Goal: Task Accomplishment & Management: Complete application form

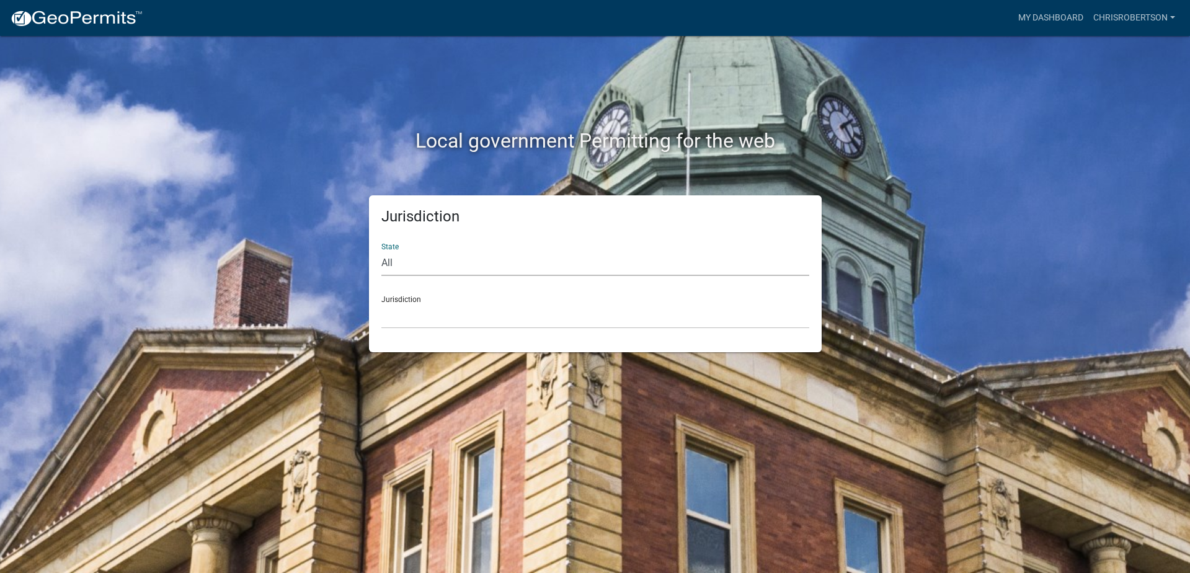
select select "[US_STATE]"
click at [430, 301] on div "Jurisdiction City of [GEOGRAPHIC_DATA], [US_STATE] City of [GEOGRAPHIC_DATA], […" at bounding box center [595, 307] width 428 height 43
click at [430, 301] on div "Jurisdiction City of Charlestown, Indiana City of Jeffersonville, Indiana City …" at bounding box center [595, 307] width 428 height 43
click at [414, 299] on div "Jurisdiction City of Charlestown, Indiana City of Jeffersonville, Indiana City …" at bounding box center [595, 307] width 428 height 43
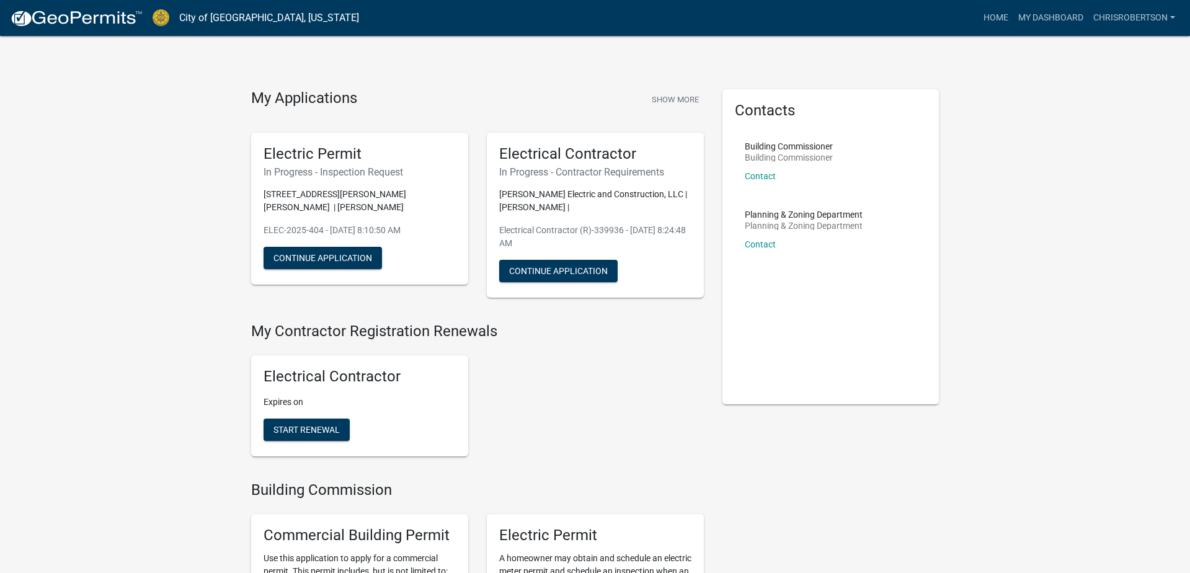
click at [1037, 18] on link "My Dashboard" at bounding box center [1050, 18] width 75 height 24
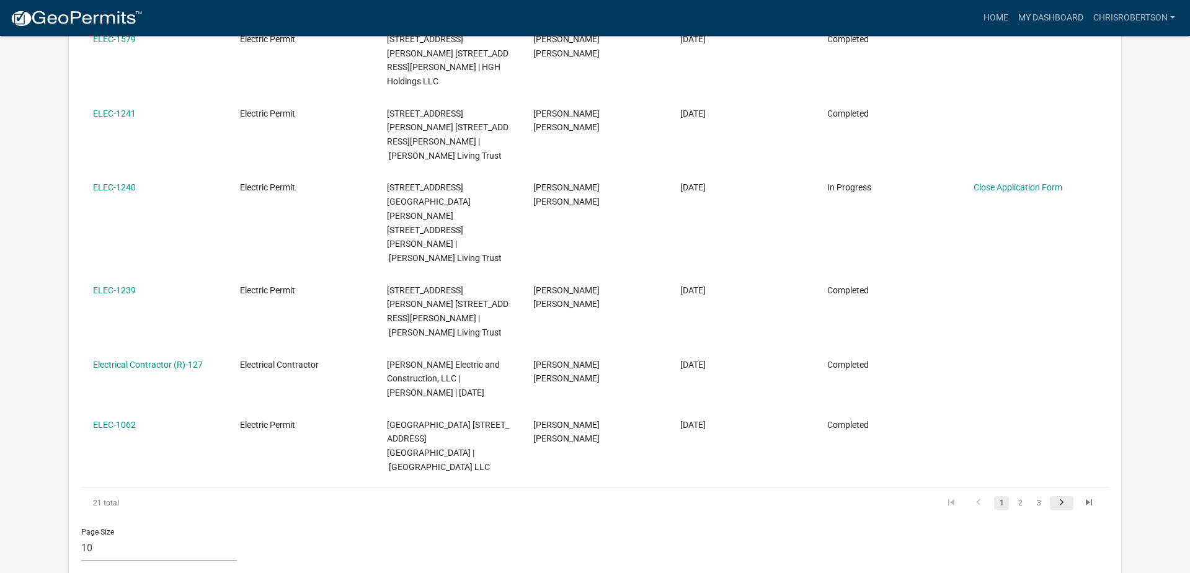
scroll to position [526, 0]
click at [1056, 495] on icon "go to next page" at bounding box center [1061, 502] width 16 height 15
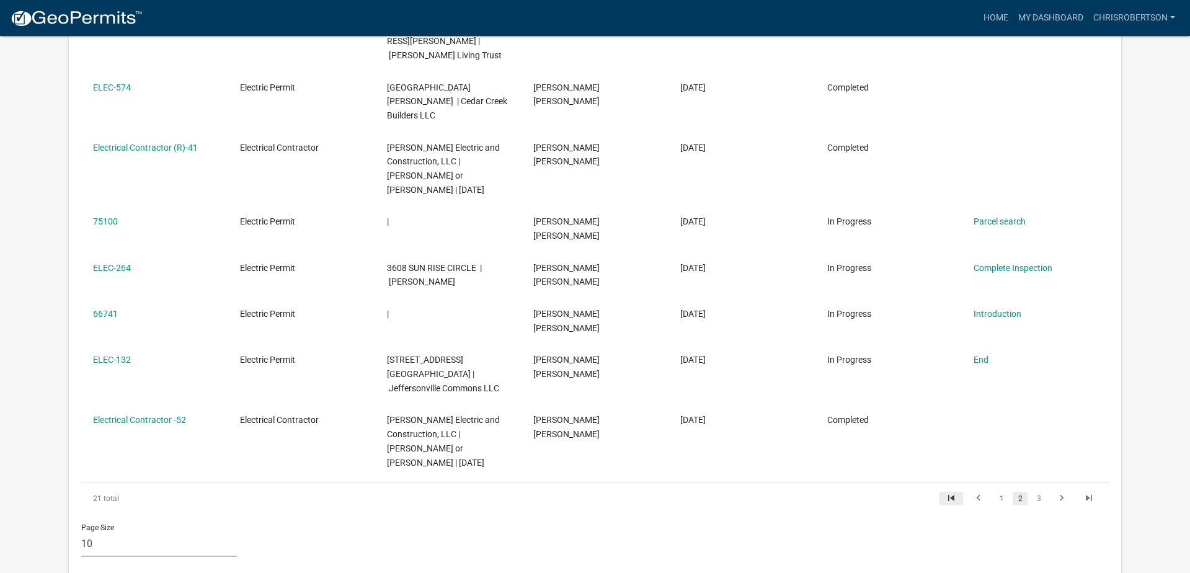
scroll to position [432, 0]
click at [998, 491] on link "1" at bounding box center [1001, 498] width 15 height 14
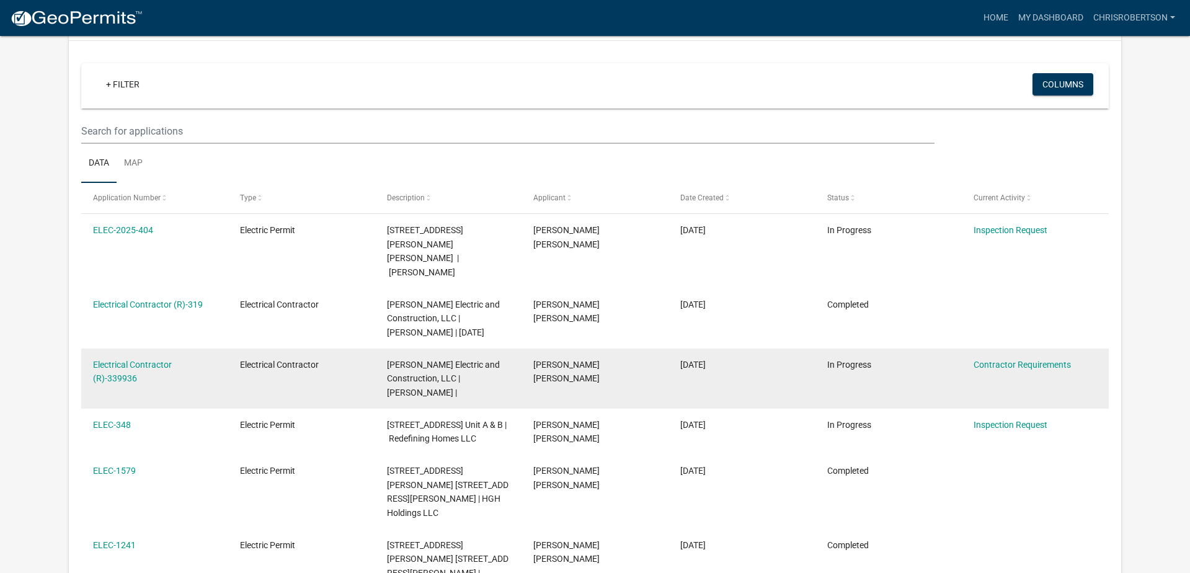
scroll to position [94, 0]
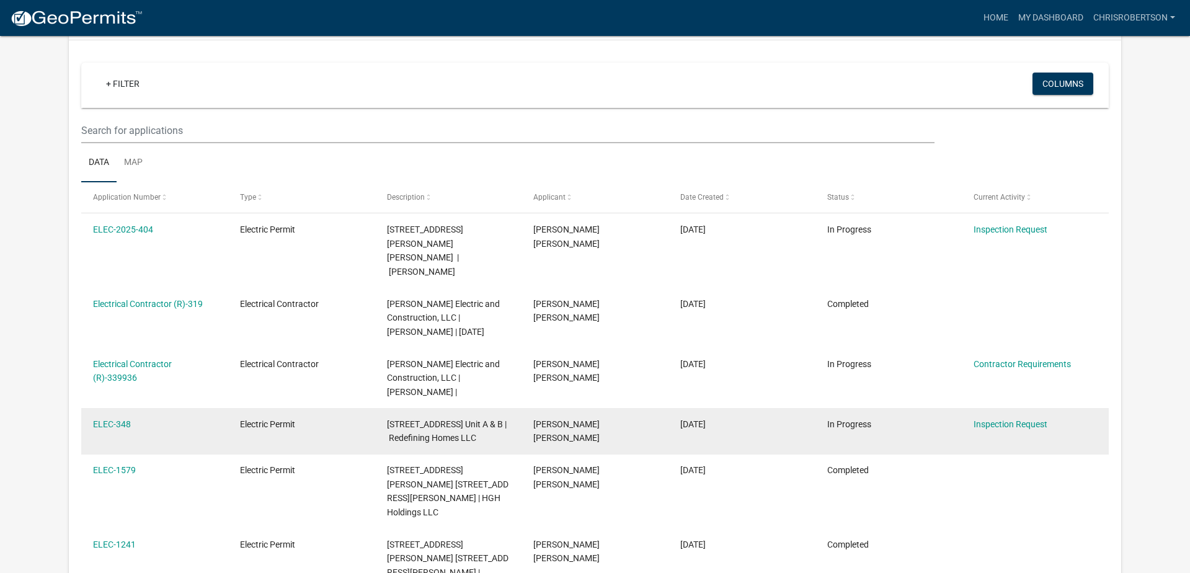
click at [420, 419] on span "[STREET_ADDRESS] Unit A & B | Redefining Homes LLC" at bounding box center [447, 431] width 120 height 24
click at [117, 419] on link "ELEC-348" at bounding box center [112, 424] width 38 height 10
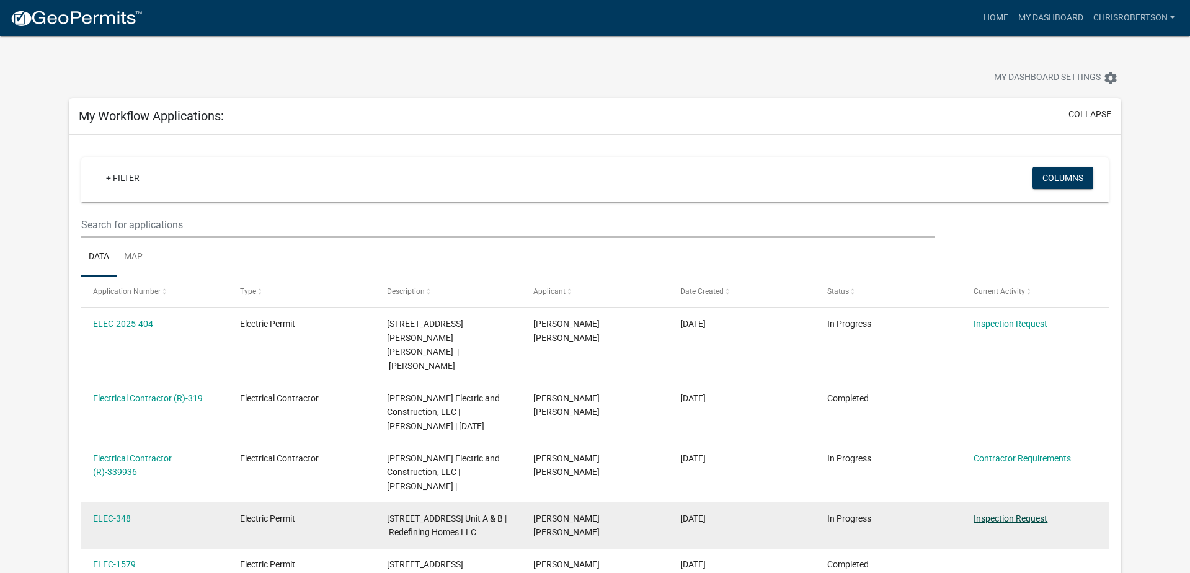
click at [1004, 513] on link "Inspection Request" at bounding box center [1010, 518] width 74 height 10
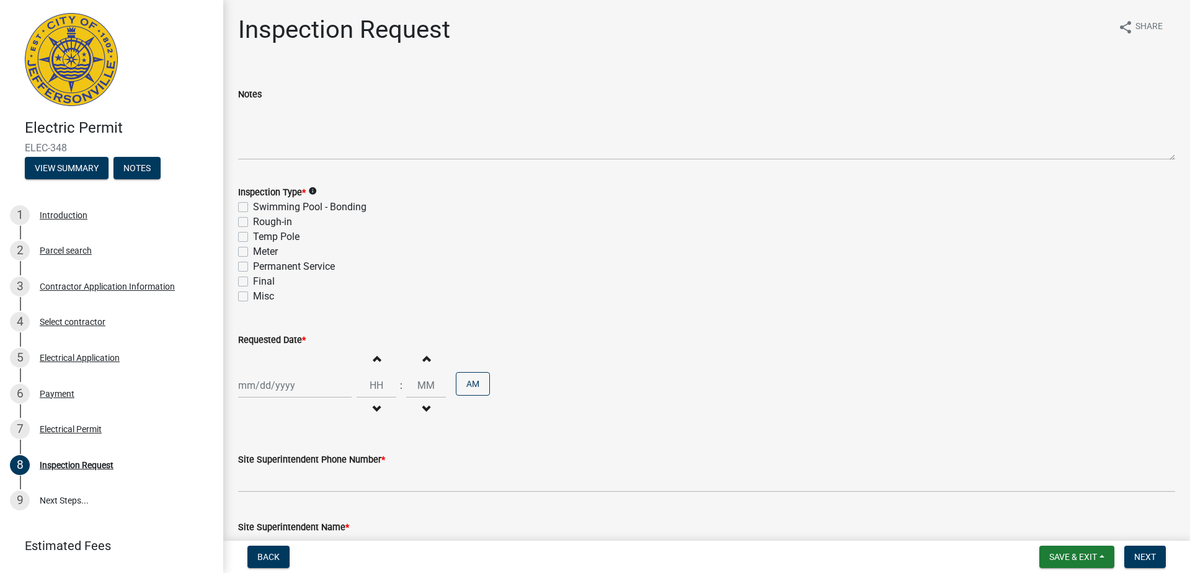
click at [253, 223] on label "Rough-in" at bounding box center [272, 222] width 39 height 15
click at [253, 223] on input "Rough-in" at bounding box center [257, 219] width 8 height 8
checkbox input "true"
checkbox input "false"
checkbox input "true"
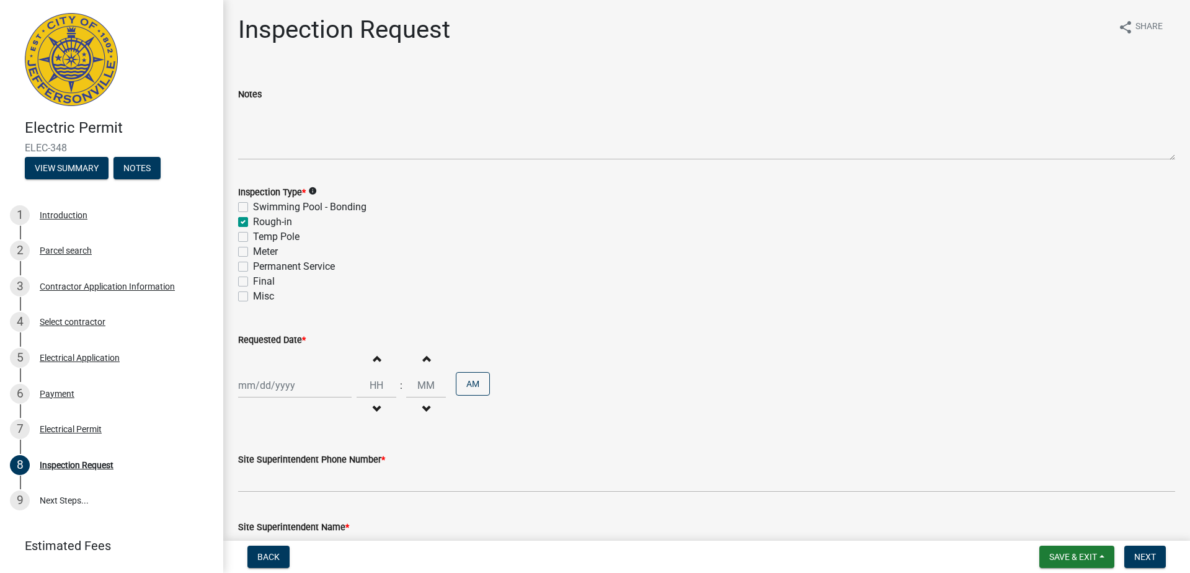
checkbox input "false"
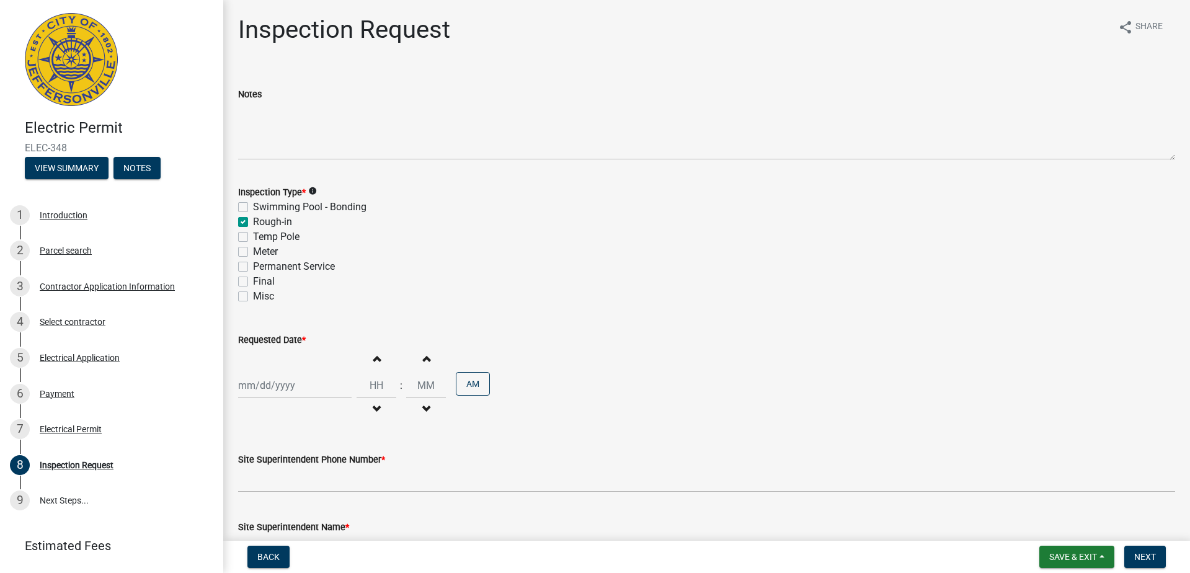
select select "8"
select select "2025"
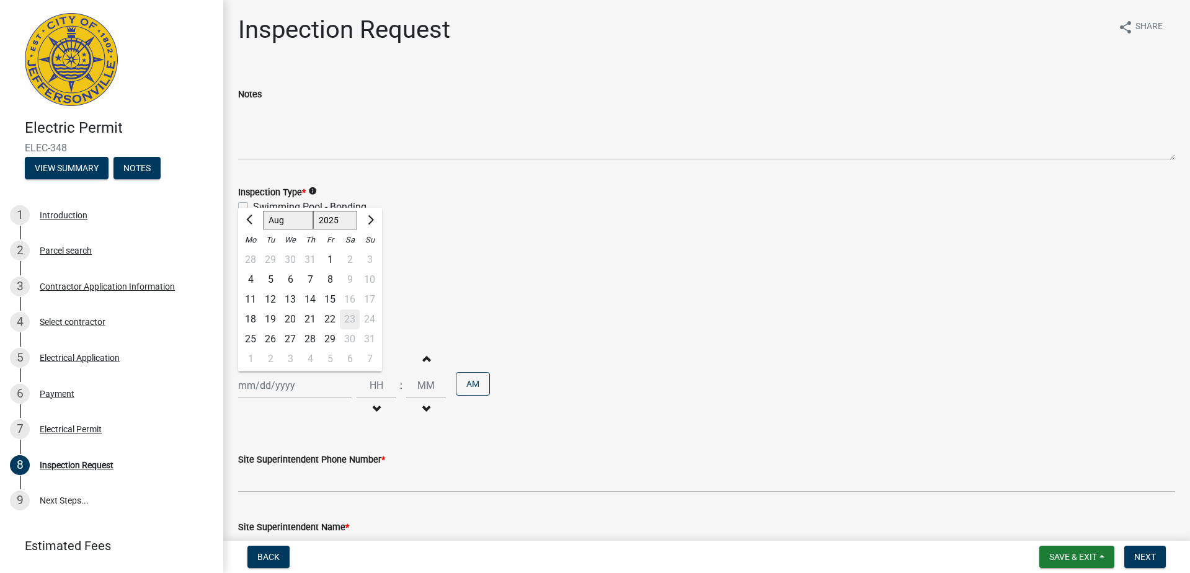
click at [323, 392] on div "Jan Feb Mar Apr May Jun Jul Aug Sep Oct Nov Dec 1525 1526 1527 1528 1529 1530 1…" at bounding box center [294, 385] width 113 height 25
click at [252, 337] on div "25" at bounding box center [251, 339] width 20 height 20
type input "08/25/2025"
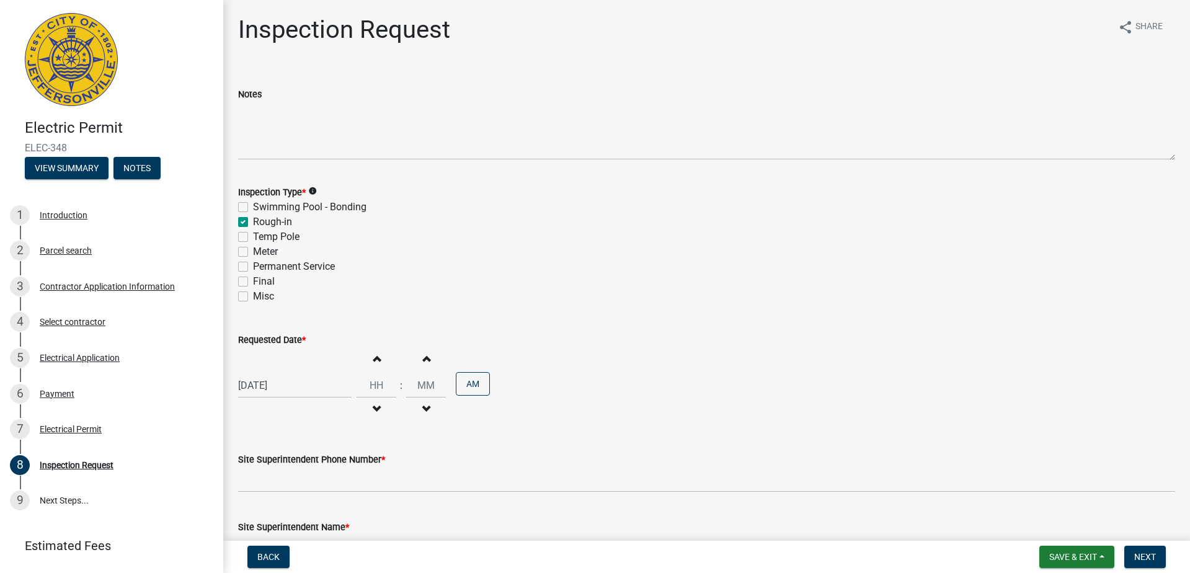
click at [375, 360] on span "button" at bounding box center [376, 358] width 6 height 10
type input "01"
type input "00"
click at [375, 360] on span "button" at bounding box center [376, 358] width 6 height 10
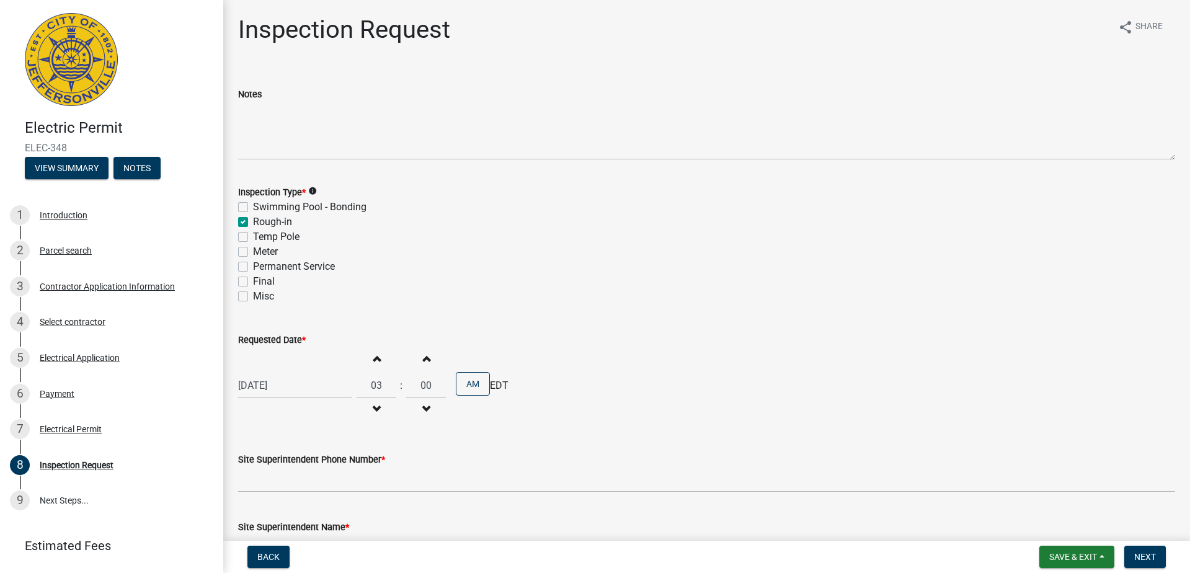
click at [375, 360] on span "button" at bounding box center [376, 358] width 6 height 10
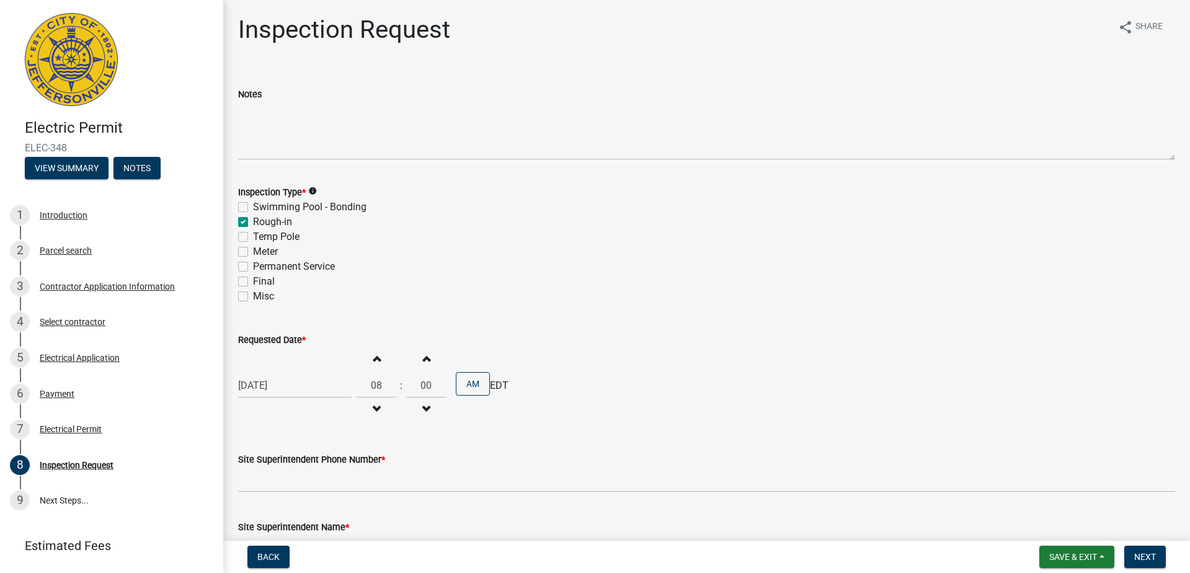
click at [375, 360] on span "button" at bounding box center [376, 358] width 6 height 10
type input "09"
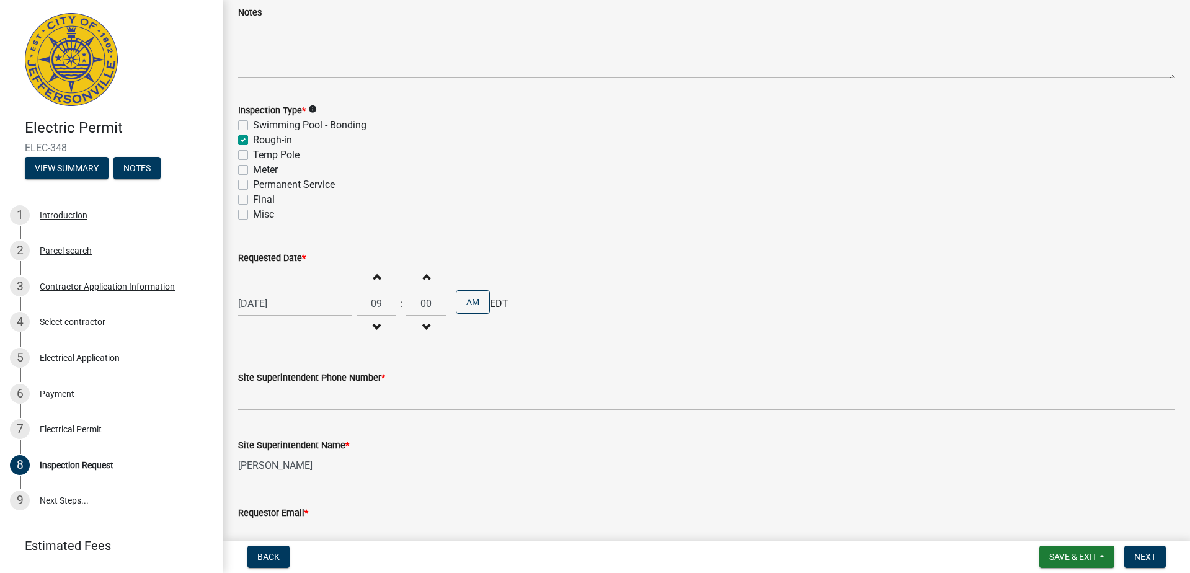
scroll to position [85, 0]
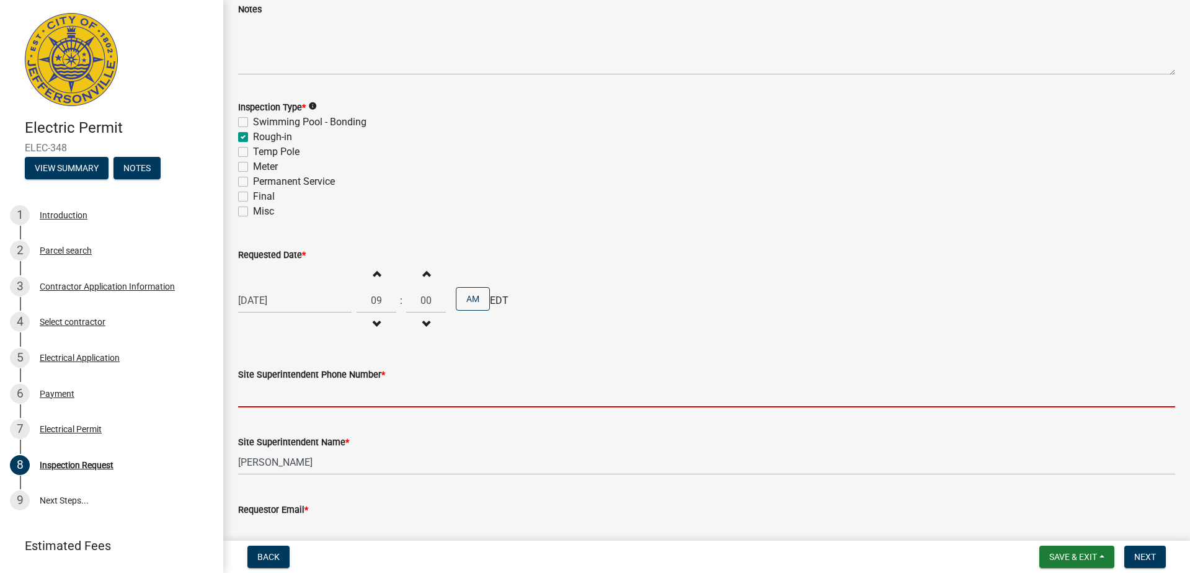
click at [324, 397] on input "Site Superintendent Phone Number *" at bounding box center [706, 394] width 937 height 25
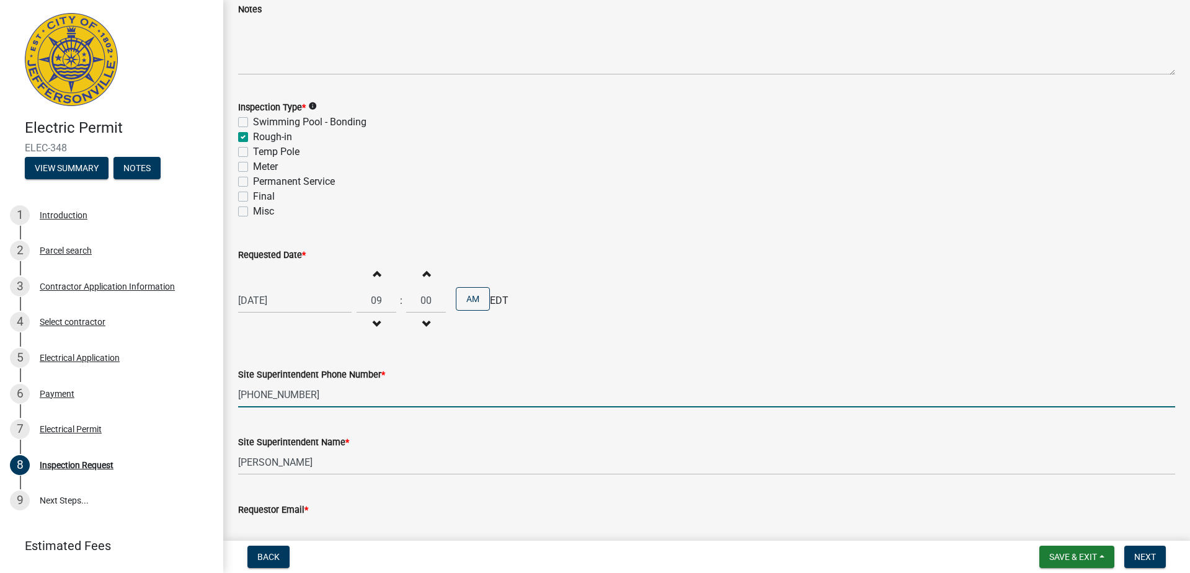
type input "[PHONE_NUMBER]"
click at [342, 532] on input "Requestor Email *" at bounding box center [706, 529] width 937 height 25
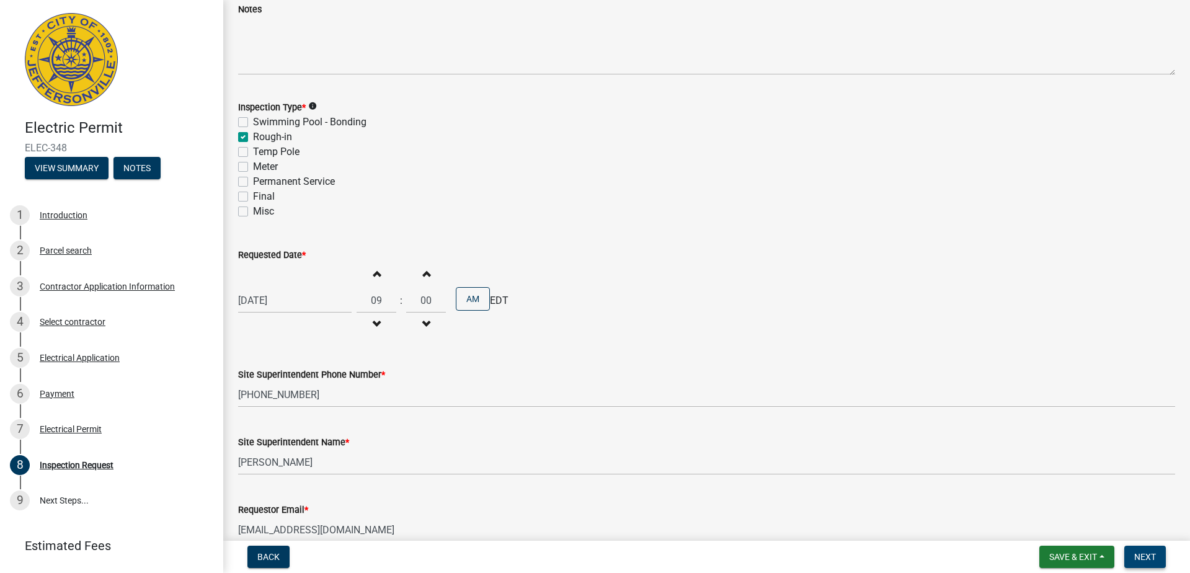
type input "recoffice@robertsonllc.com"
click at [1149, 560] on span "Next" at bounding box center [1145, 557] width 22 height 10
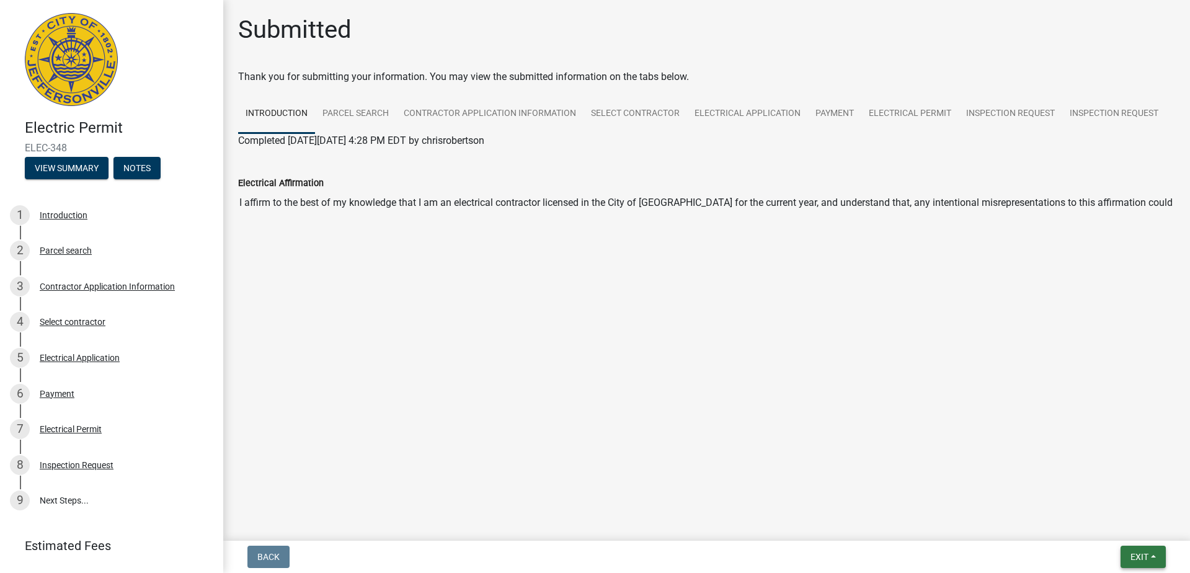
click at [1143, 556] on span "Exit" at bounding box center [1139, 557] width 18 height 10
click at [1097, 524] on button "Save & Exit" at bounding box center [1116, 525] width 99 height 30
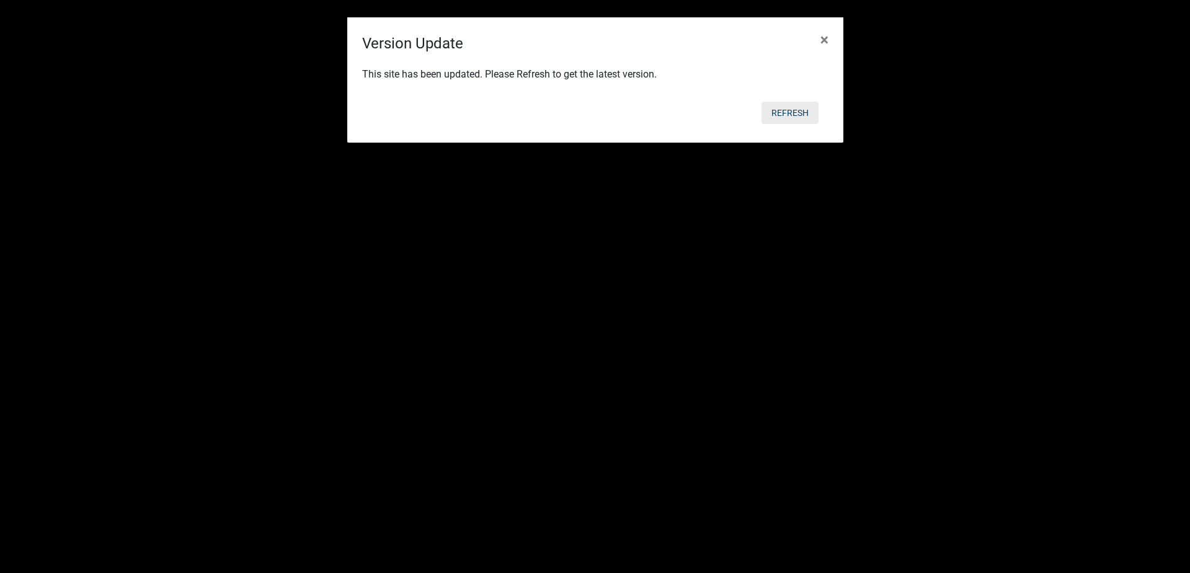
click at [802, 108] on button "Refresh" at bounding box center [789, 113] width 57 height 22
